Goal: Find specific page/section: Find specific page/section

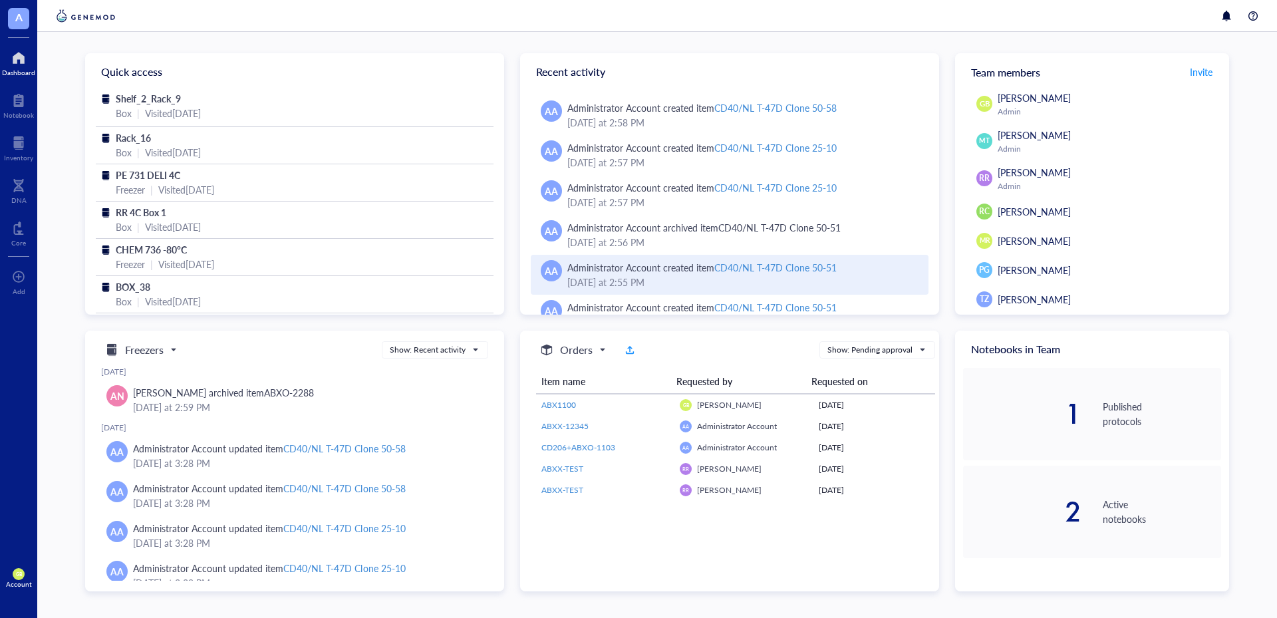
scroll to position [288, 0]
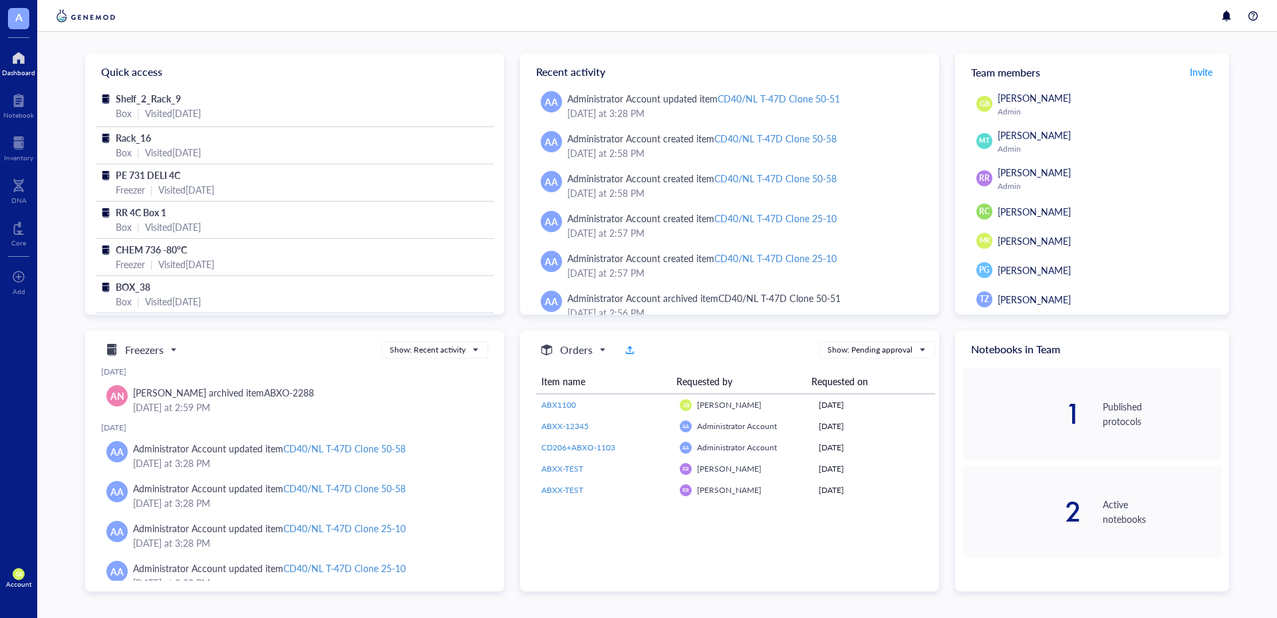
click at [17, 578] on span "GB" at bounding box center [19, 574] width 12 height 12
click at [0, 460] on div "A Dashboard Notebook Inventory DNA Core To pick up a draggable item, press the …" at bounding box center [18, 309] width 37 height 618
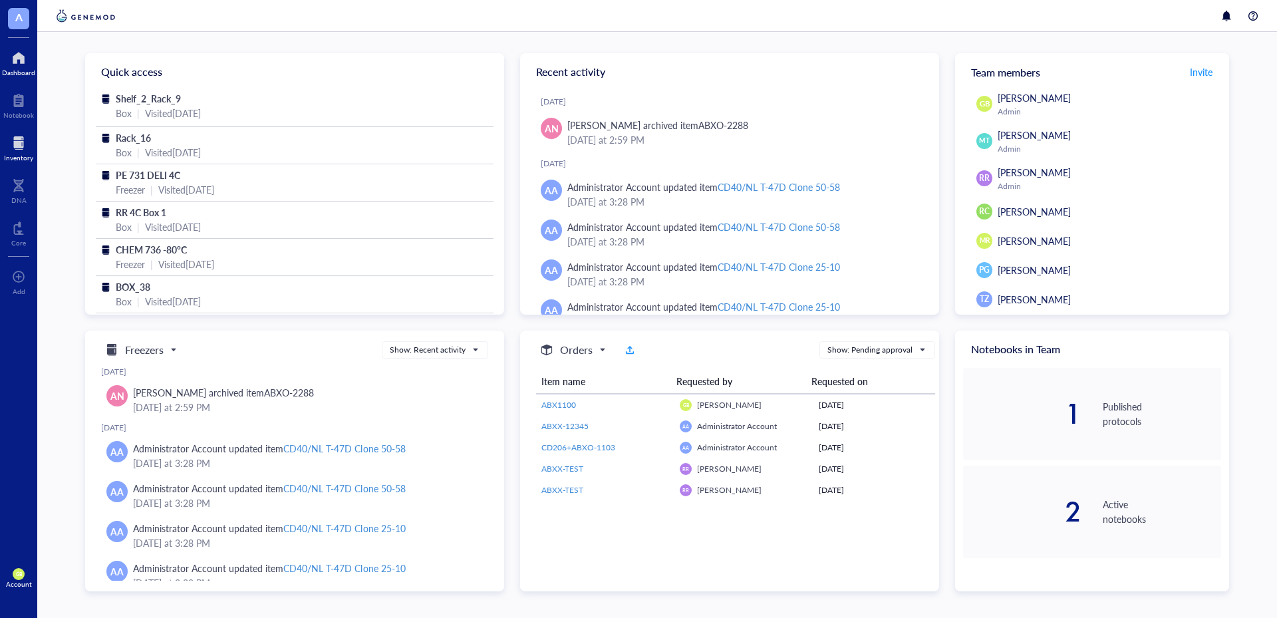
click at [5, 143] on div at bounding box center [18, 142] width 29 height 21
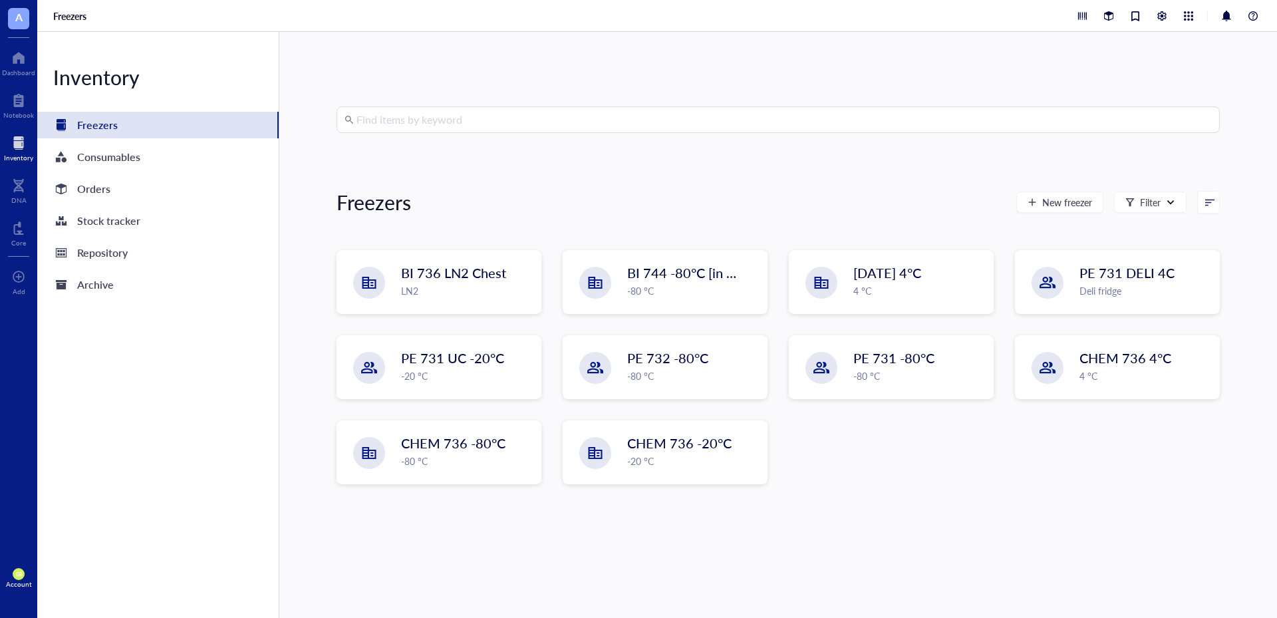
click at [452, 126] on input "search" at bounding box center [784, 119] width 855 height 25
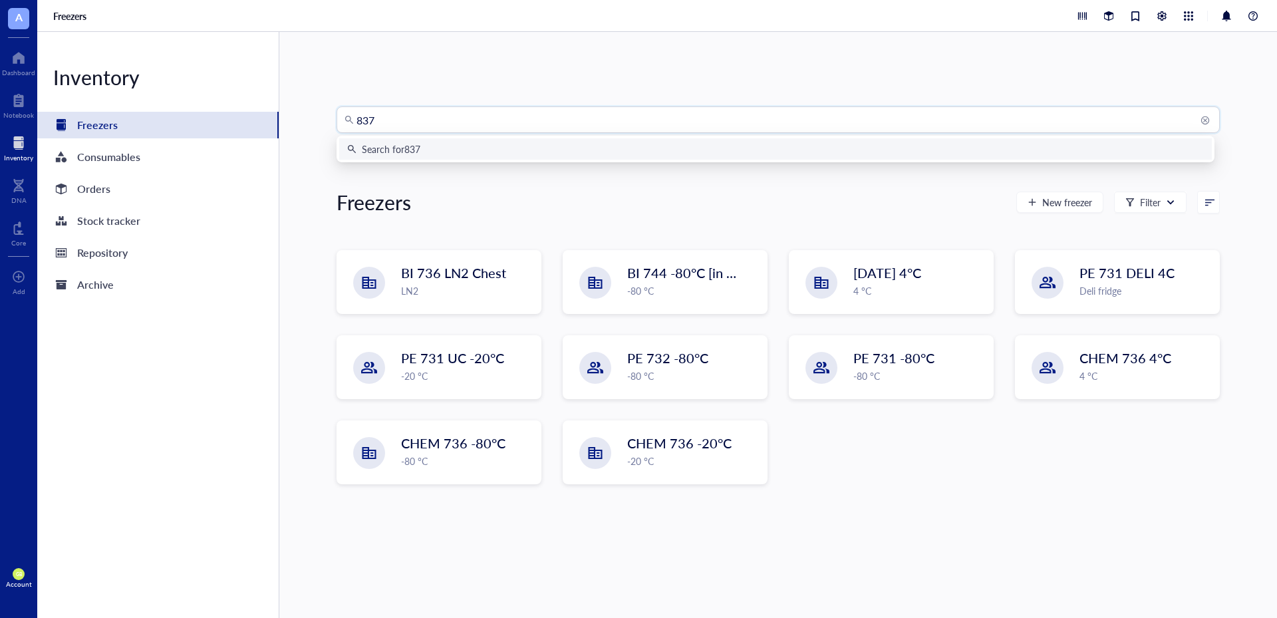
type input "8373"
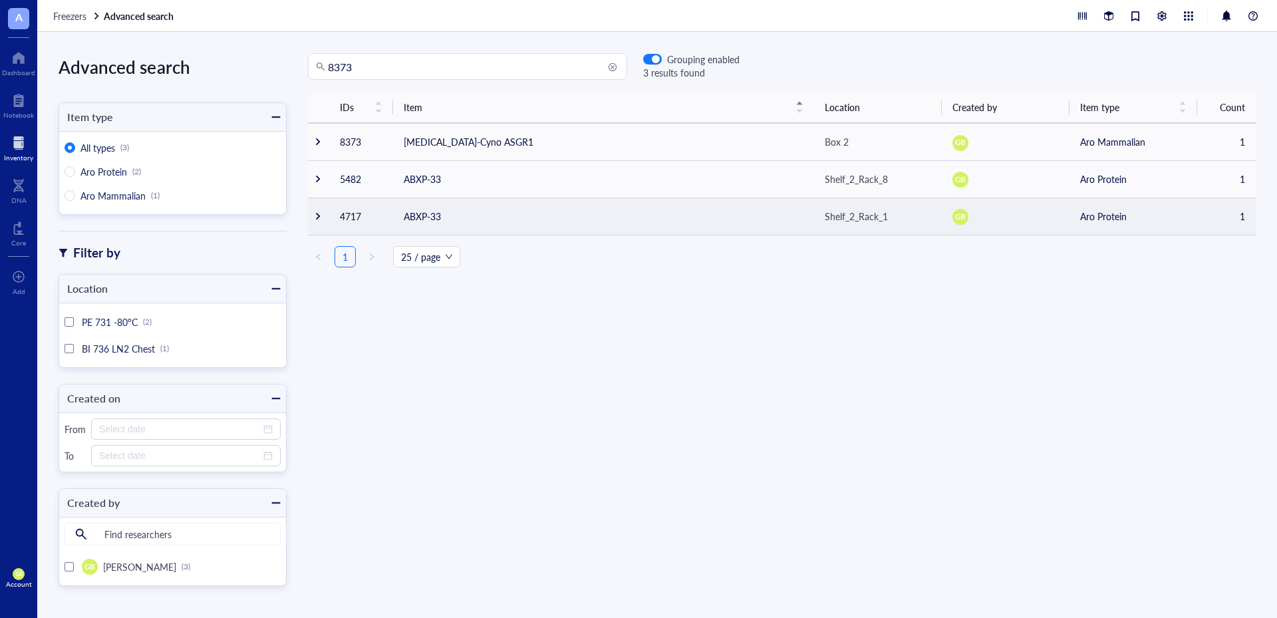
click at [319, 218] on div at bounding box center [317, 216] width 9 height 9
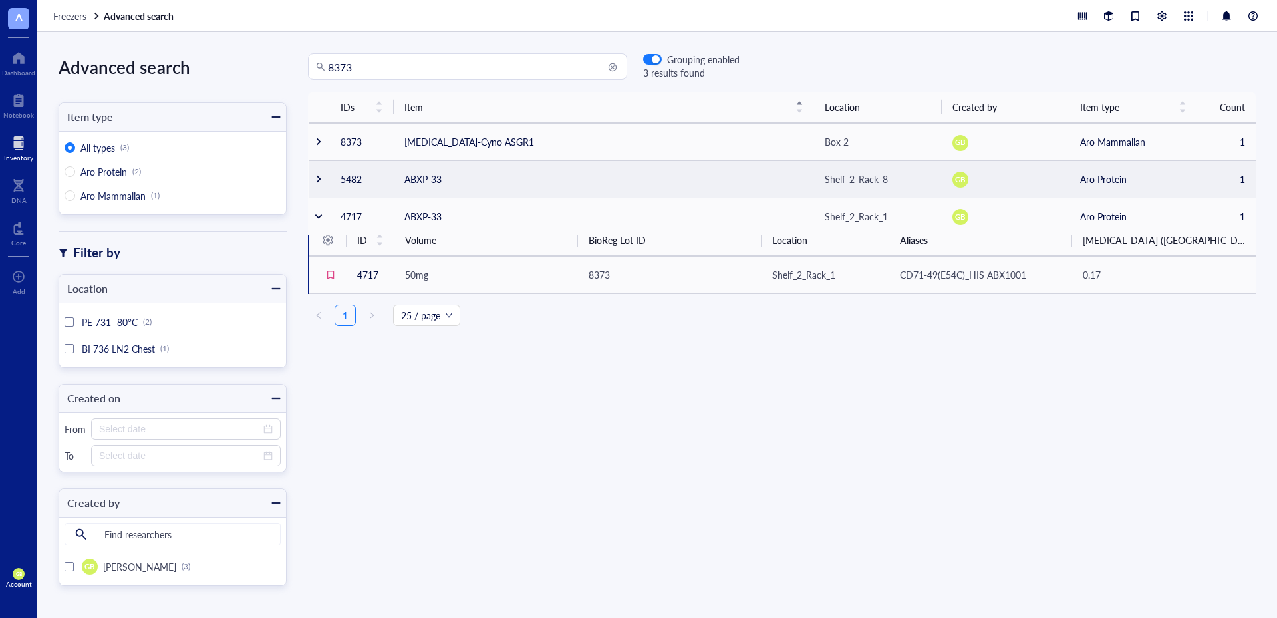
click at [321, 178] on div at bounding box center [318, 178] width 9 height 9
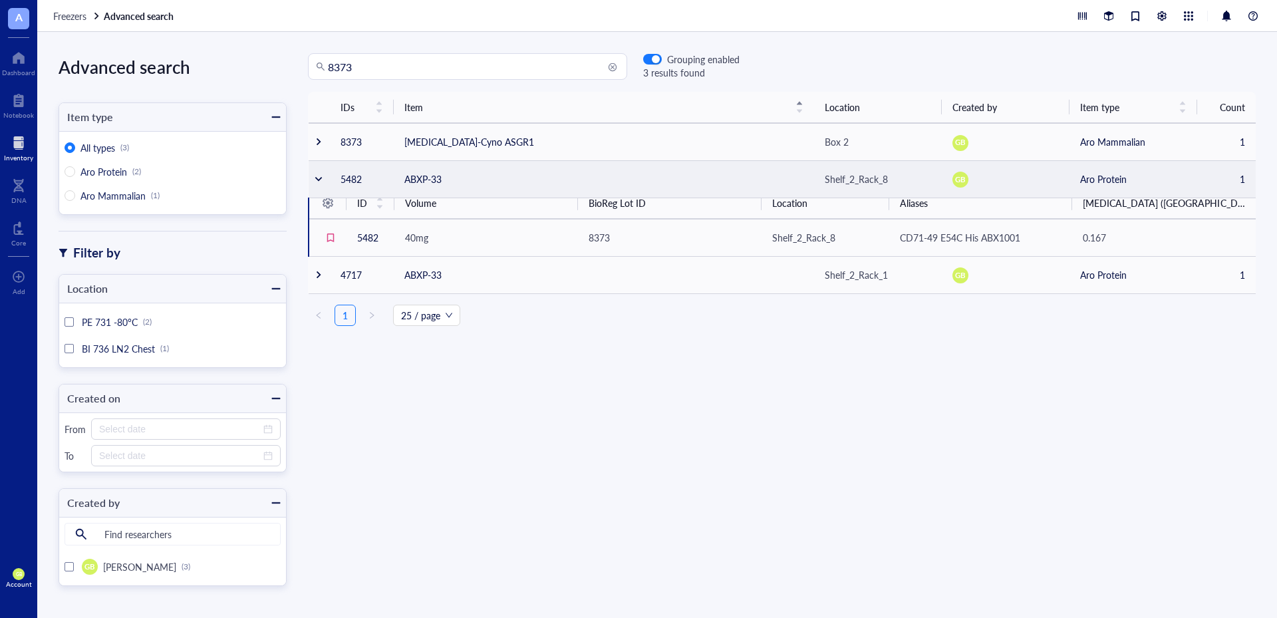
click at [319, 180] on div at bounding box center [318, 178] width 9 height 9
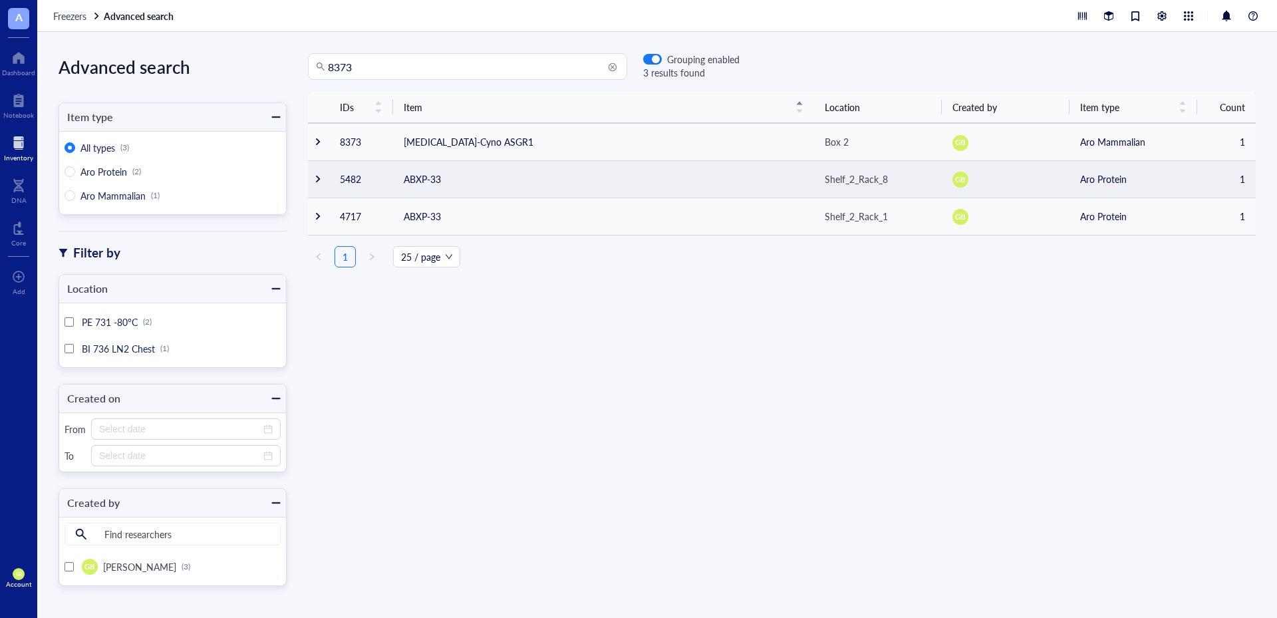
click at [319, 180] on div at bounding box center [317, 178] width 9 height 9
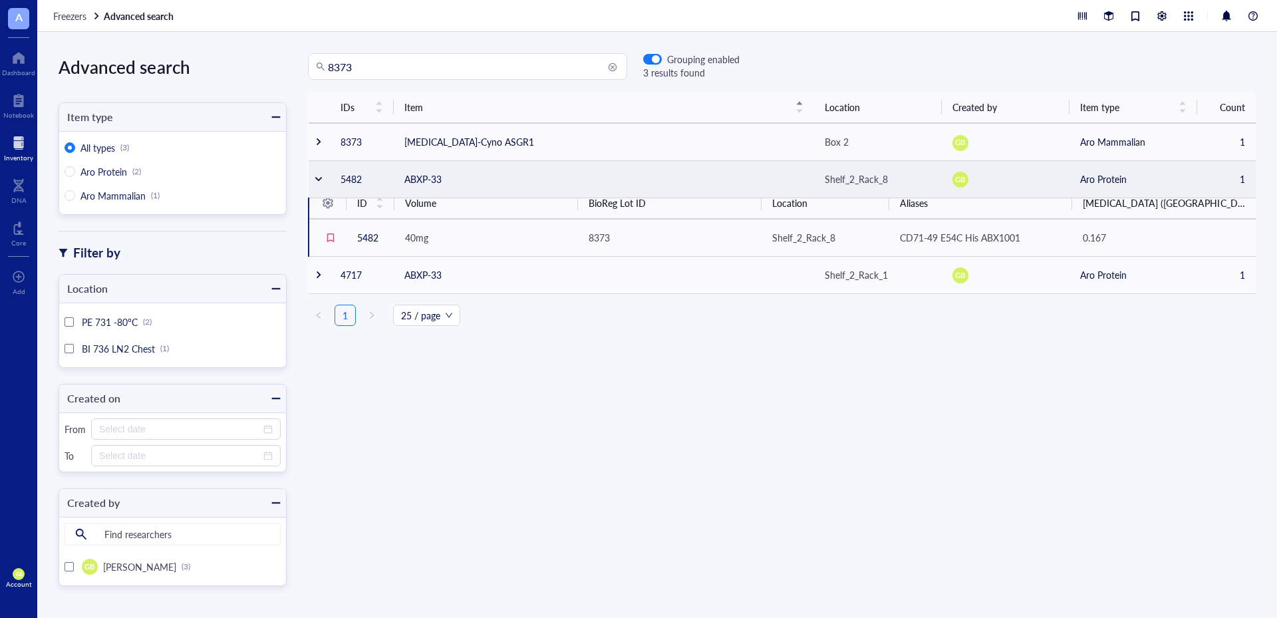
click at [319, 181] on div at bounding box center [318, 178] width 9 height 9
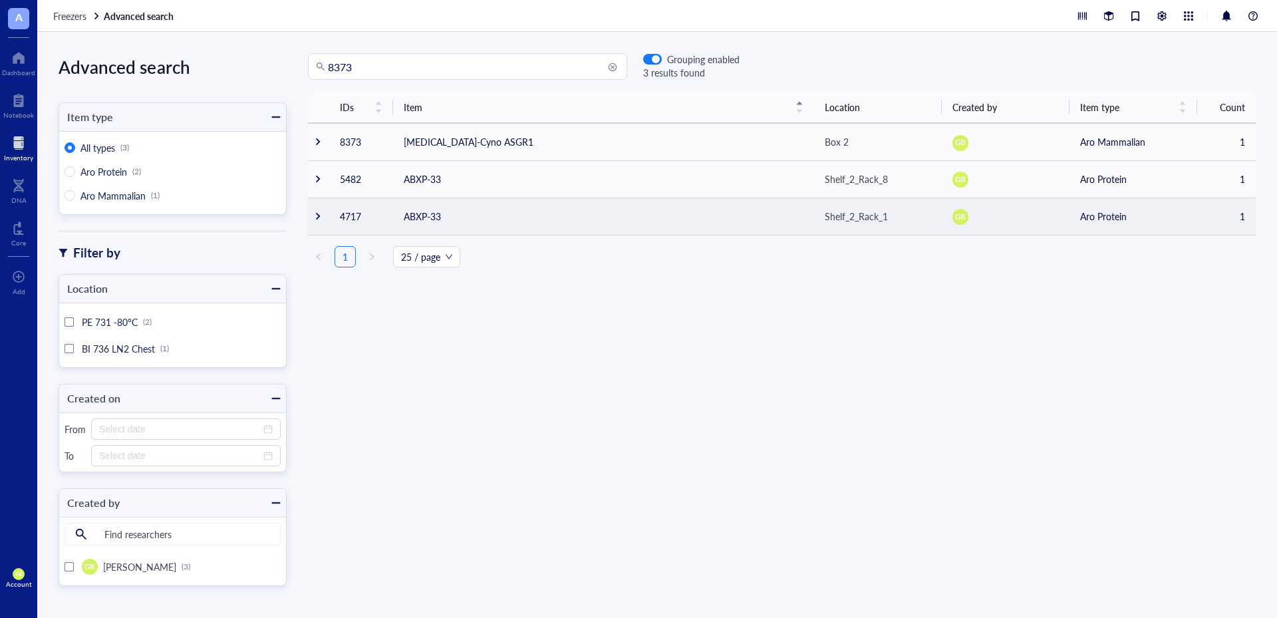
click at [317, 218] on div at bounding box center [317, 216] width 9 height 9
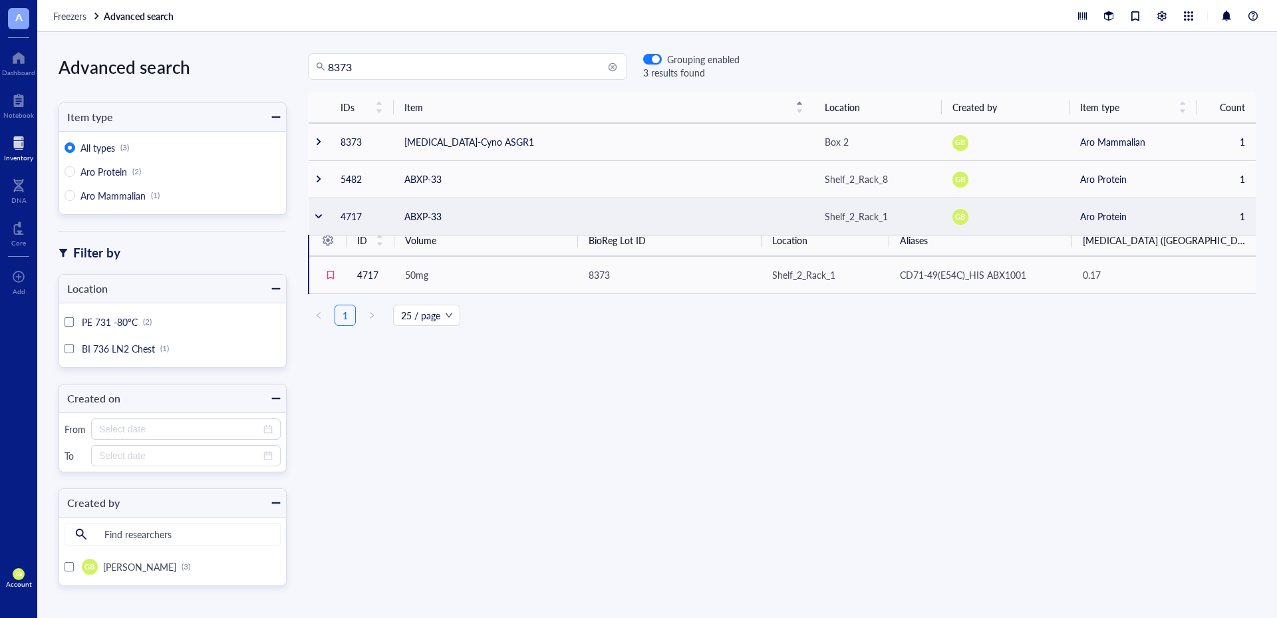
click at [318, 212] on div at bounding box center [318, 216] width 9 height 9
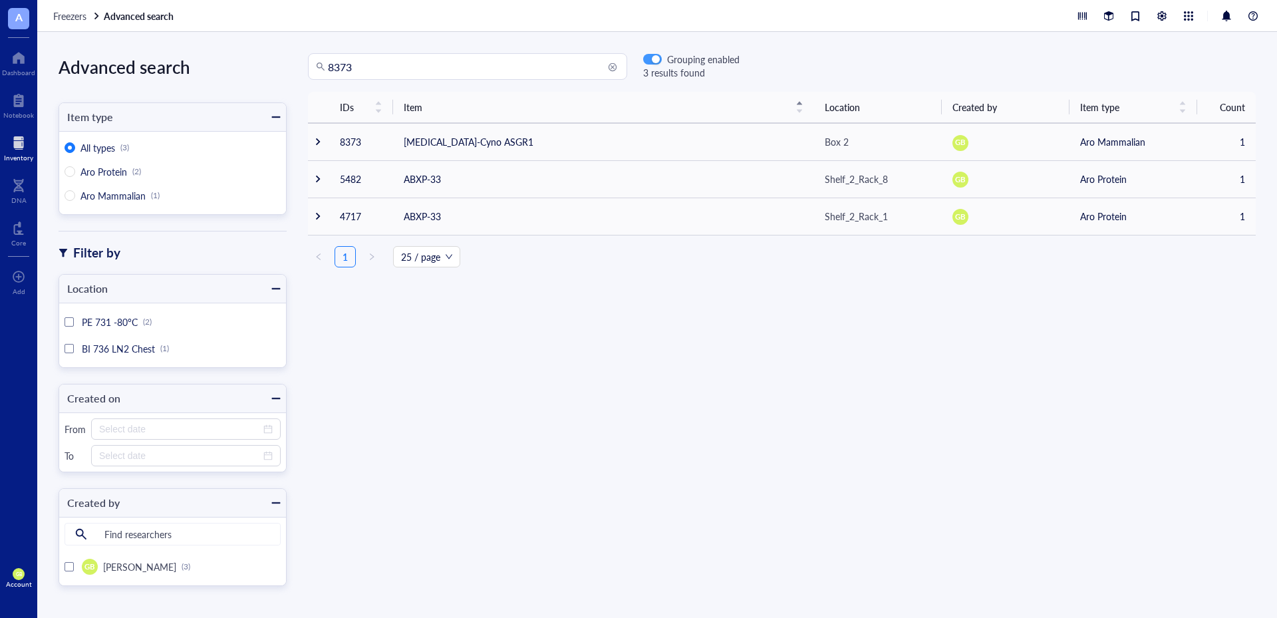
click at [655, 63] on div "button" at bounding box center [656, 60] width 8 height 8
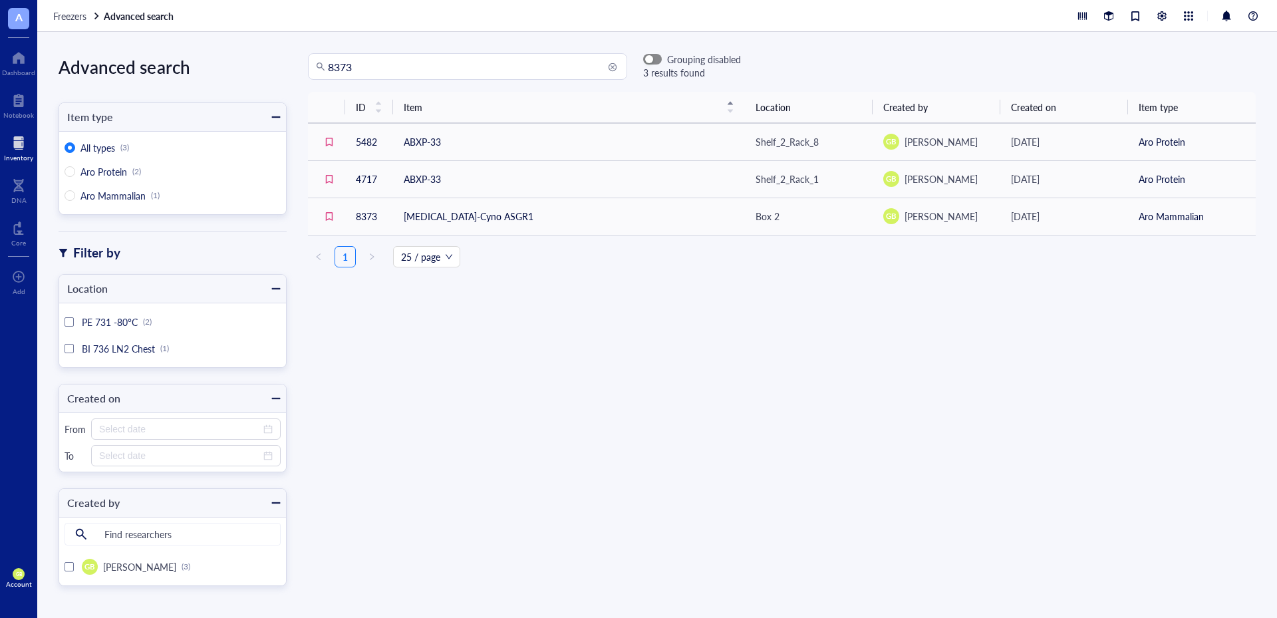
click at [655, 57] on span "button" at bounding box center [652, 59] width 17 height 9
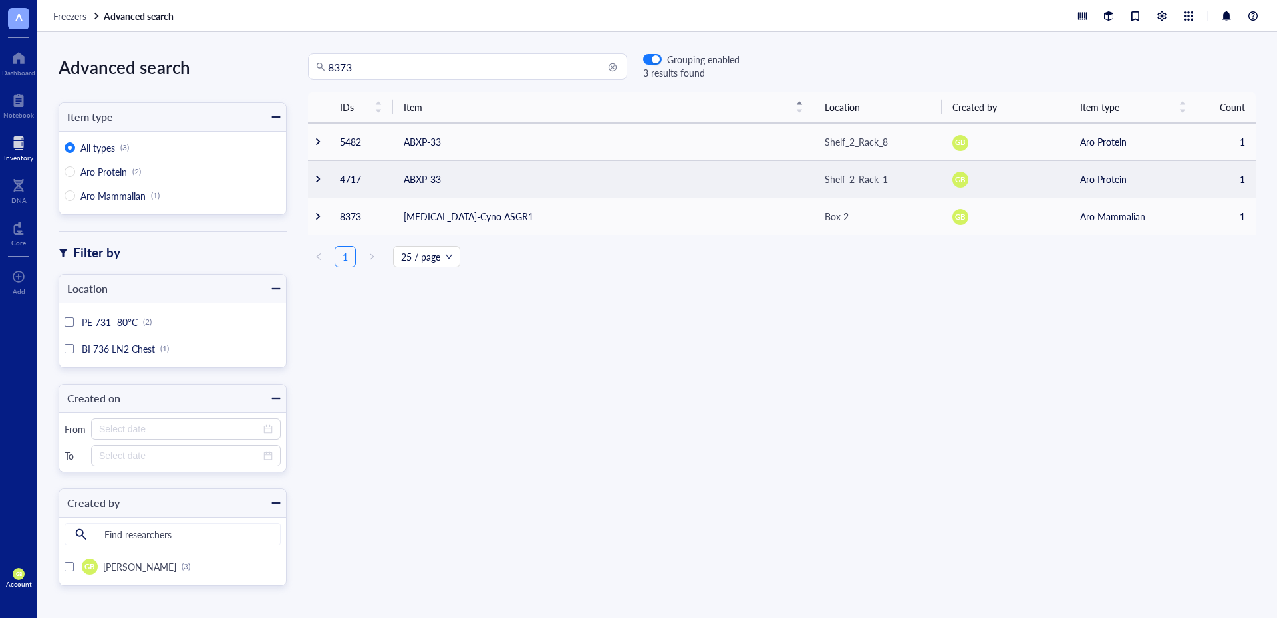
click at [320, 176] on div at bounding box center [317, 178] width 9 height 9
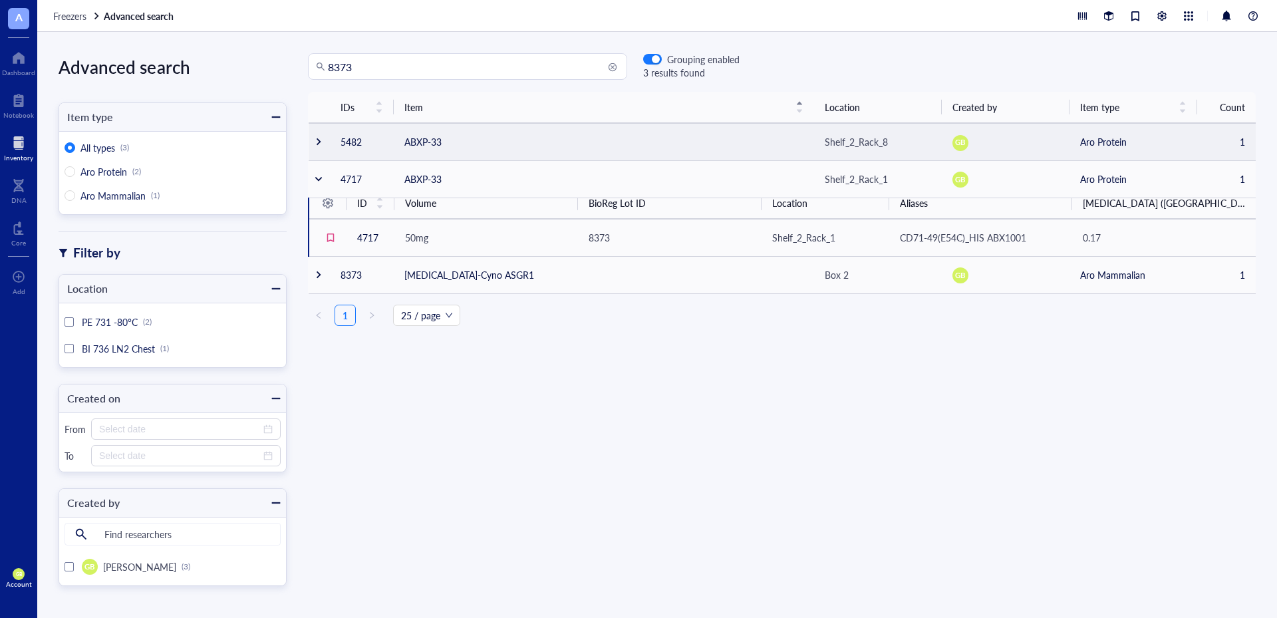
click at [318, 144] on div at bounding box center [318, 141] width 9 height 9
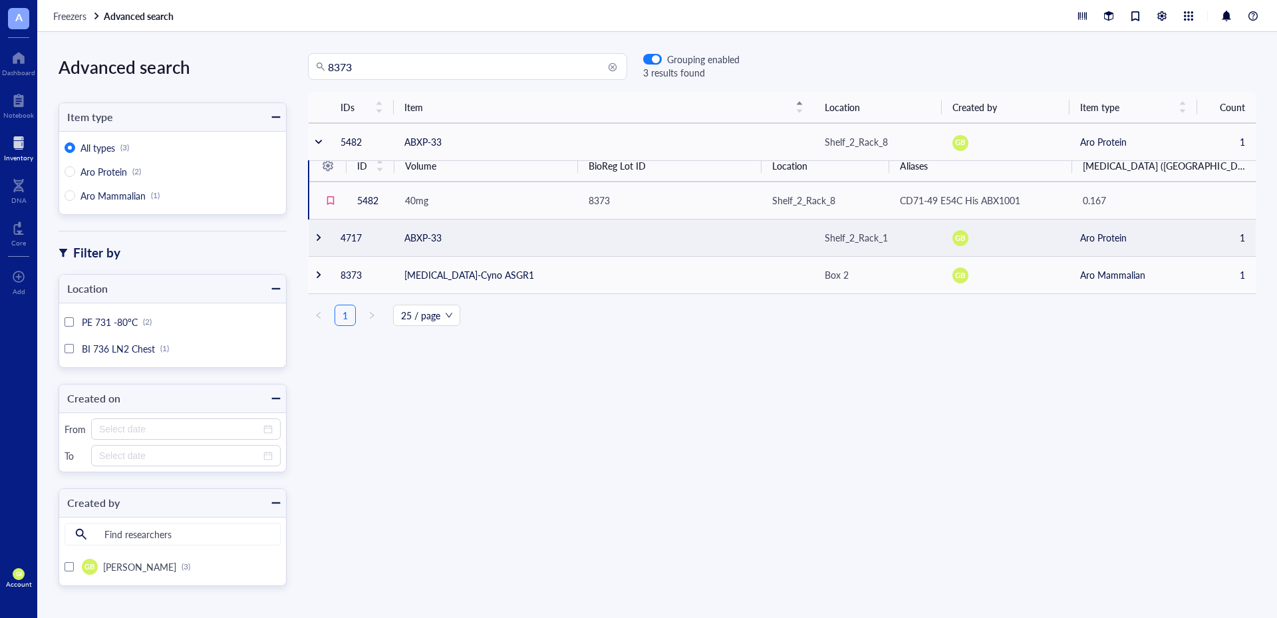
click at [317, 233] on div at bounding box center [318, 237] width 9 height 9
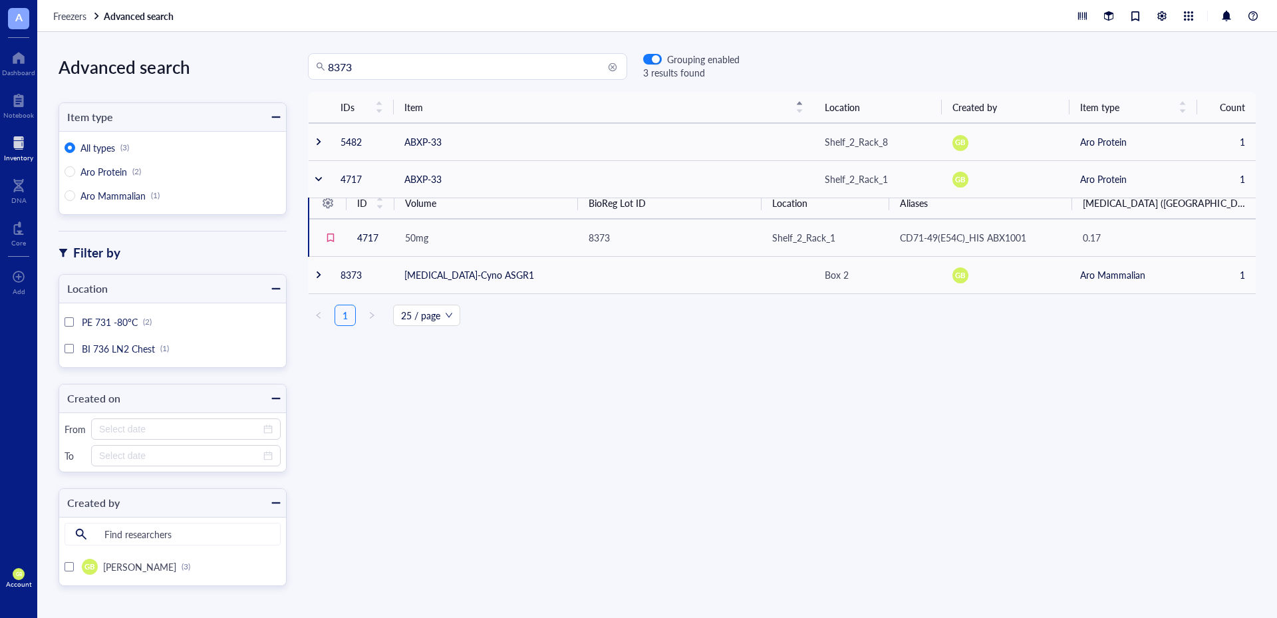
click at [702, 438] on div "IDs Item Location Created by Item type Count 5482 ABXP-33 Shelf_2_Rack_8 GB Aro…" at bounding box center [782, 332] width 990 height 480
